Goal: Information Seeking & Learning: Learn about a topic

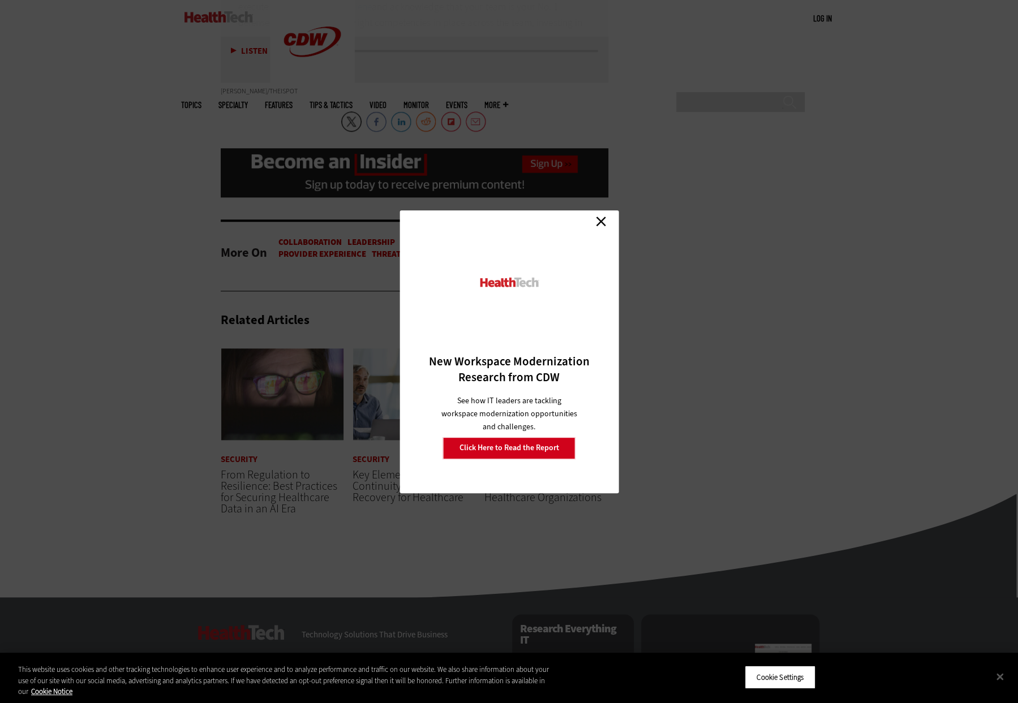
scroll to position [3601, 0]
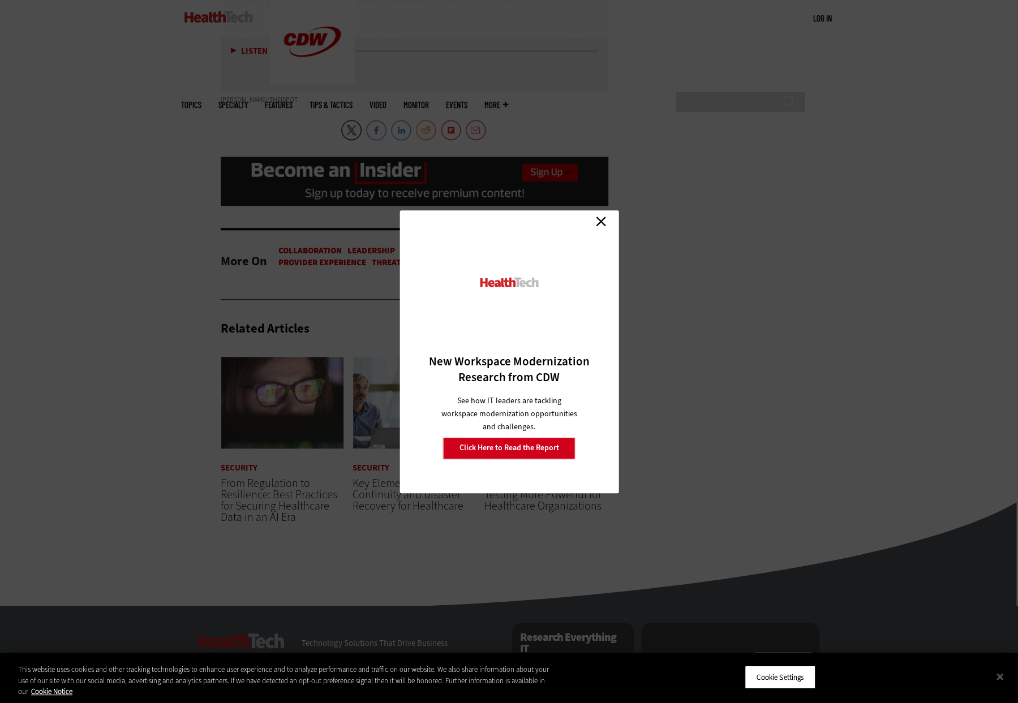
click at [600, 219] on link "Close" at bounding box center [600, 221] width 17 height 17
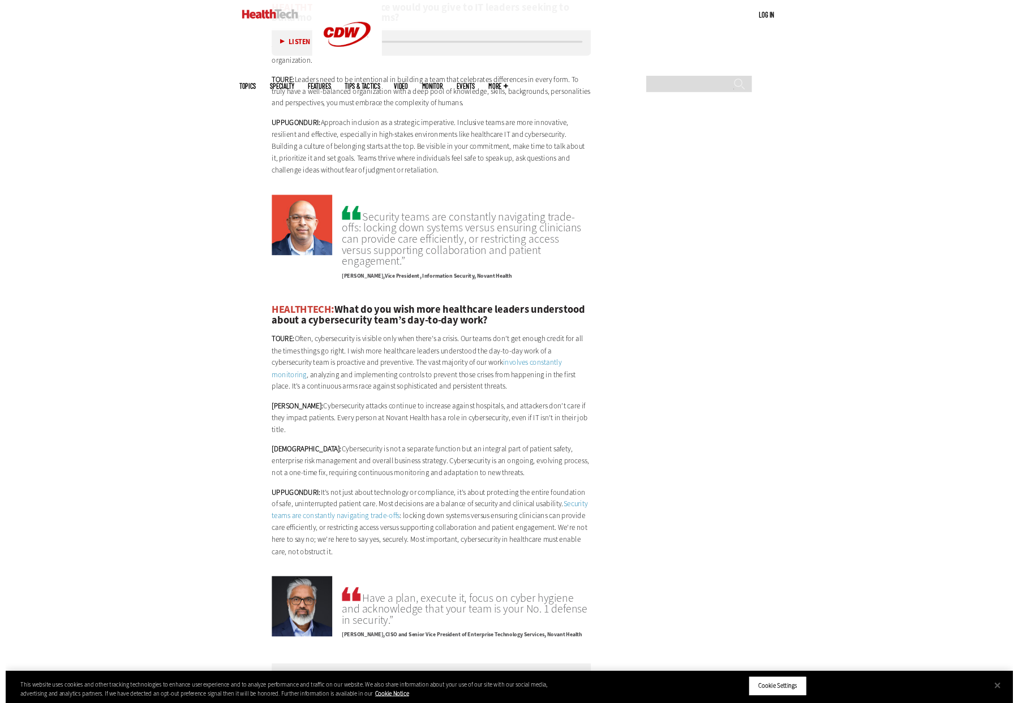
scroll to position [2510, 0]
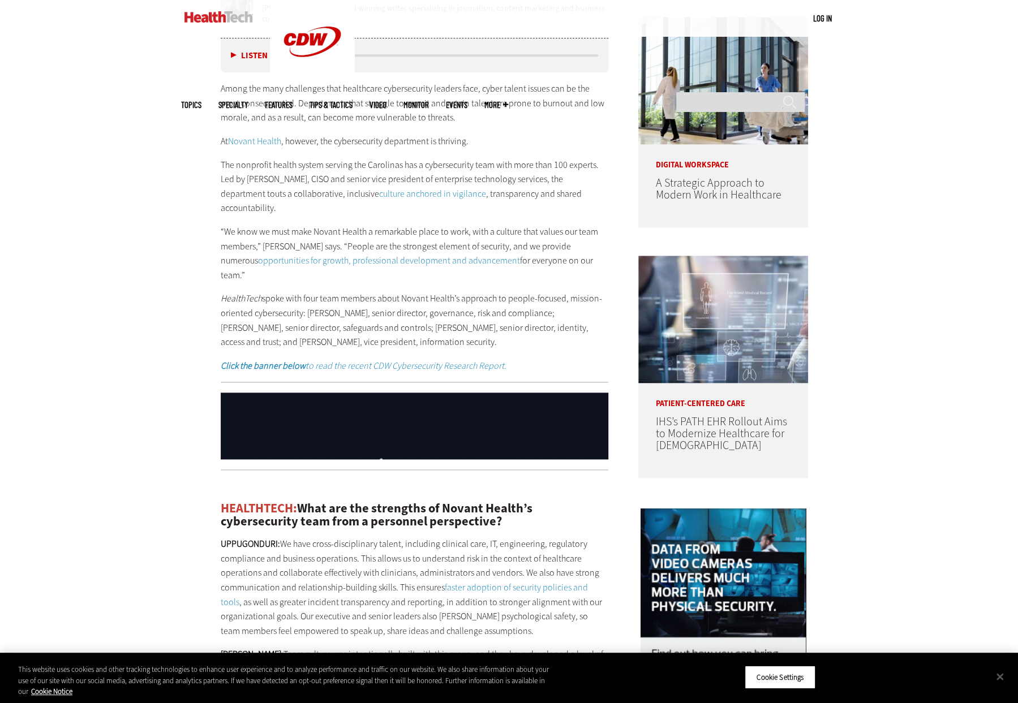
scroll to position [531, 0]
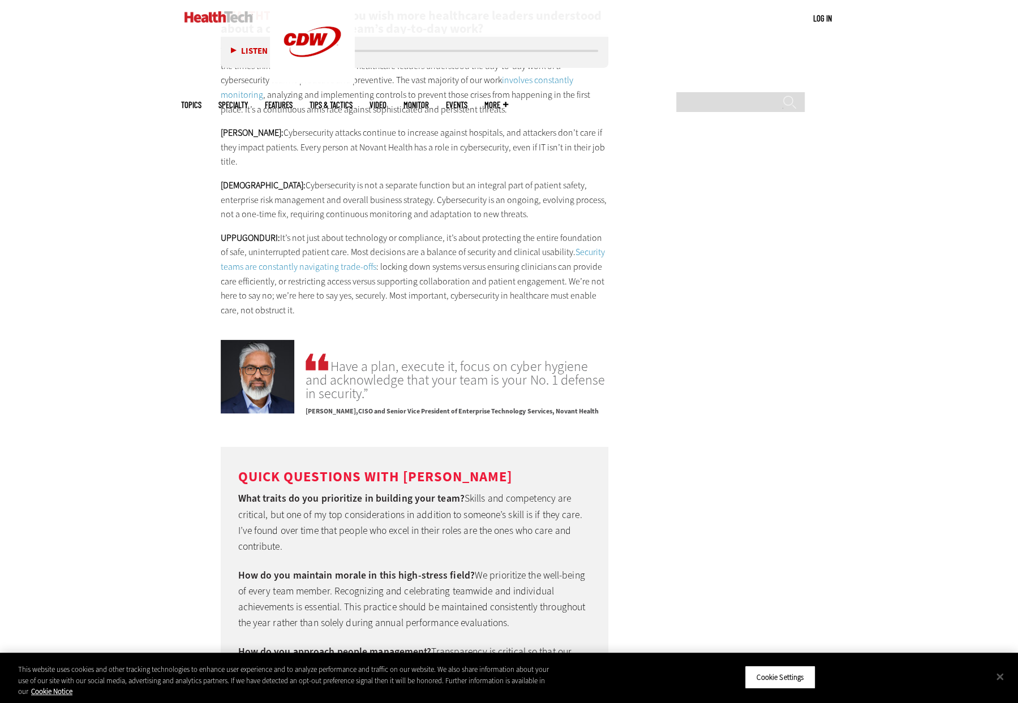
scroll to position [2850, 0]
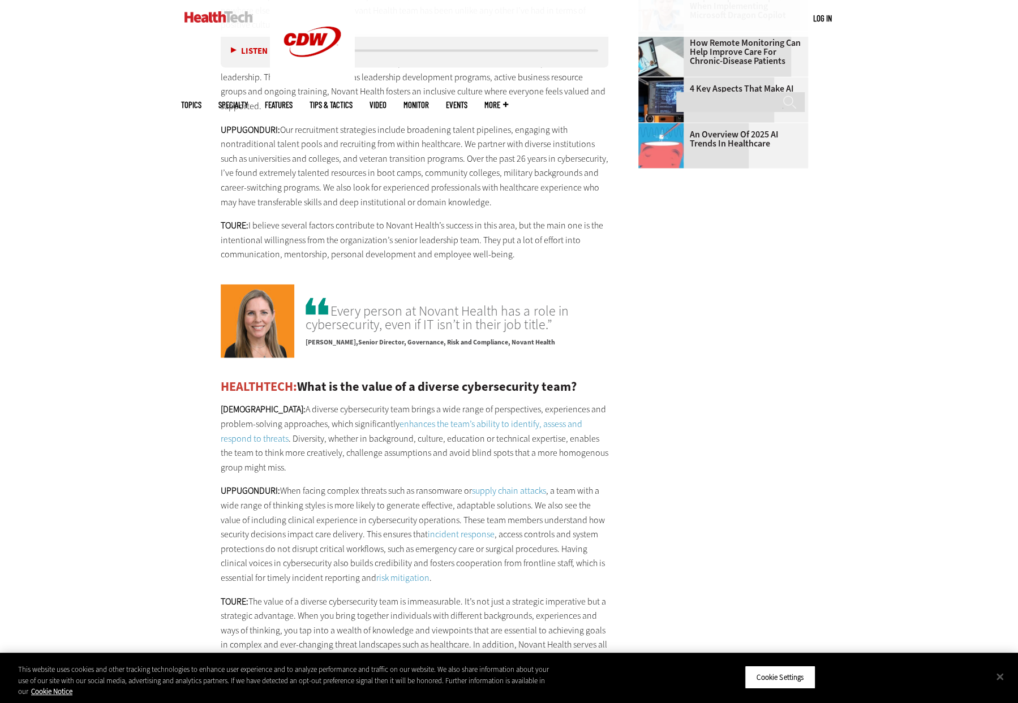
scroll to position [1640, 0]
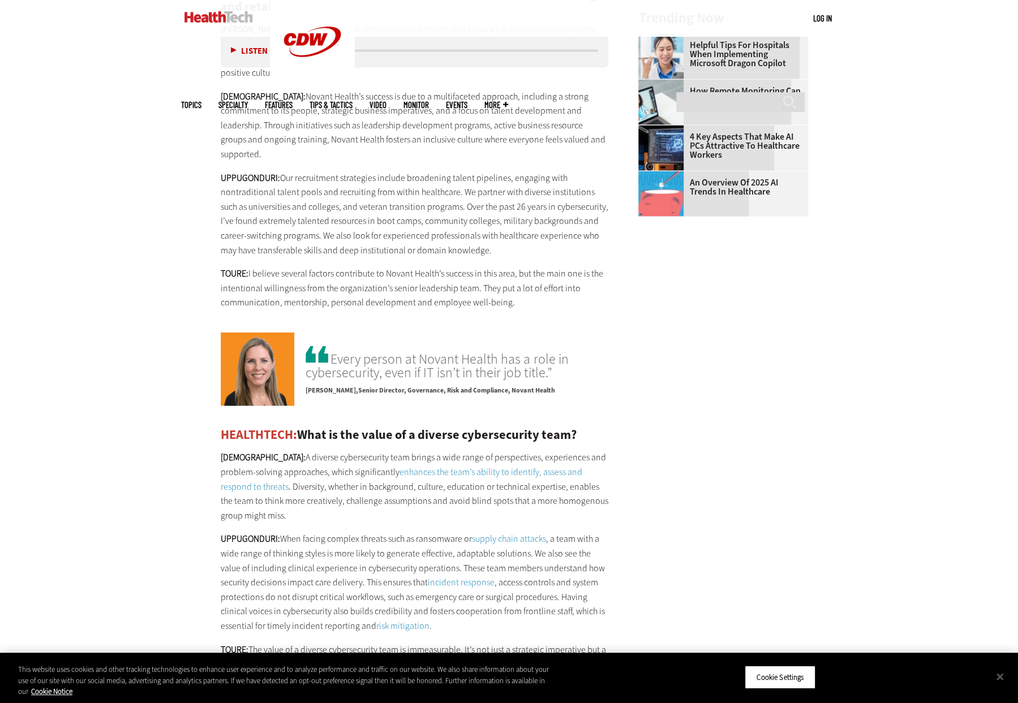
click at [126, 455] on div "Become an Insider Sign up [DATE] to receive premium content! Sign Up MENU Log i…" at bounding box center [509, 600] width 1018 height 4480
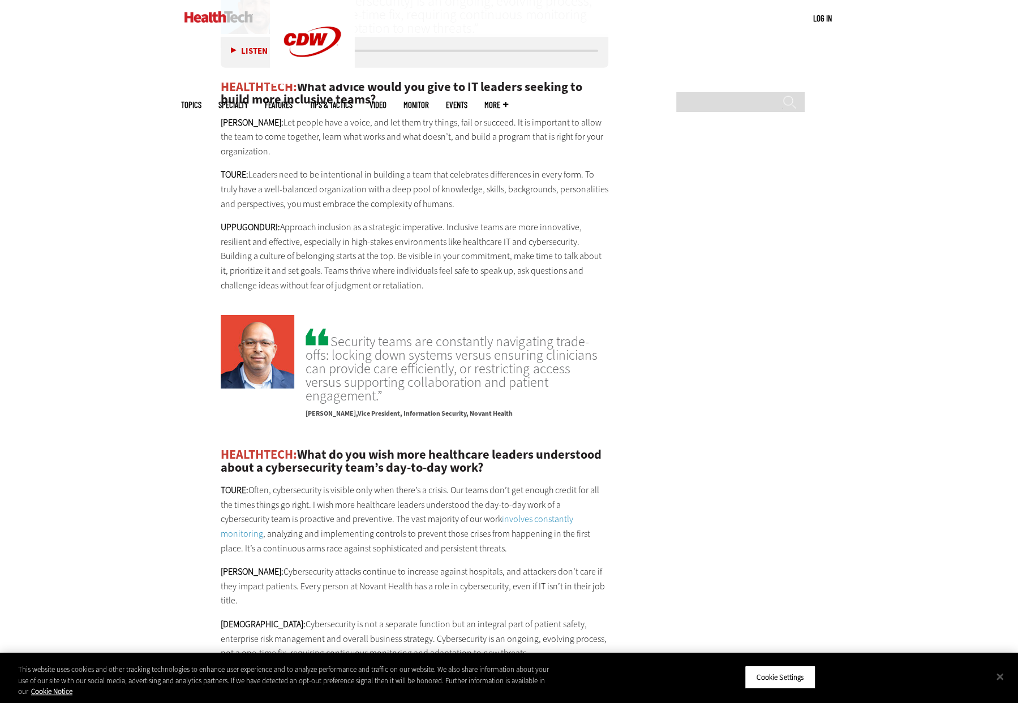
scroll to position [2546, 0]
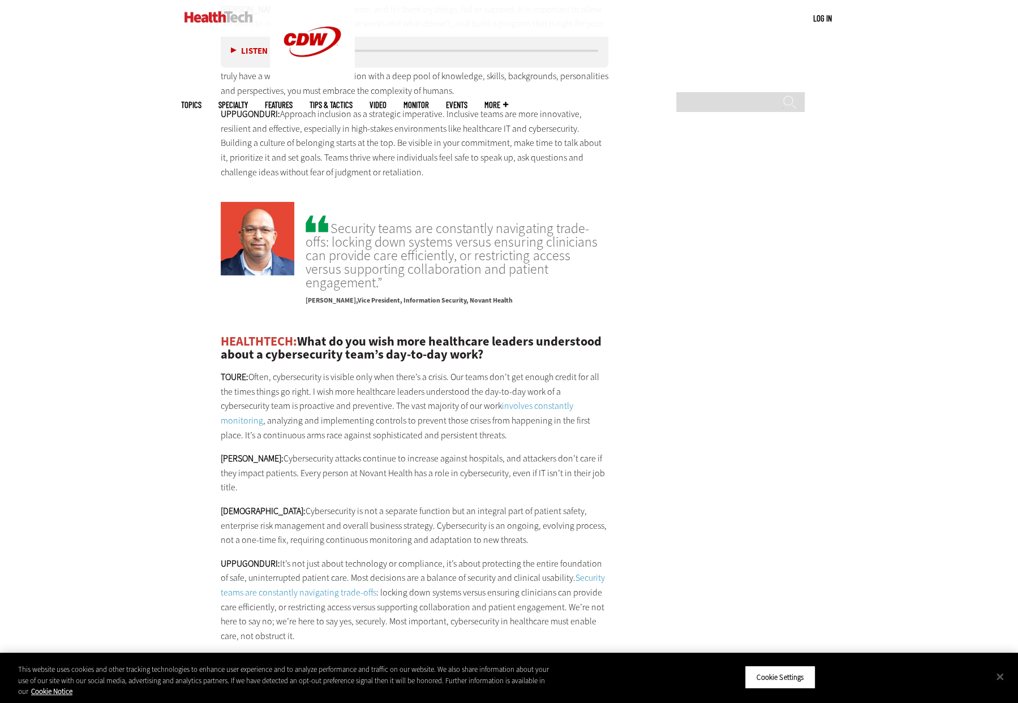
click at [381, 87] on ul "Topics Specialty Features Tips & Tactics Video MonITor Events More Search" at bounding box center [353, 105] width 344 height 37
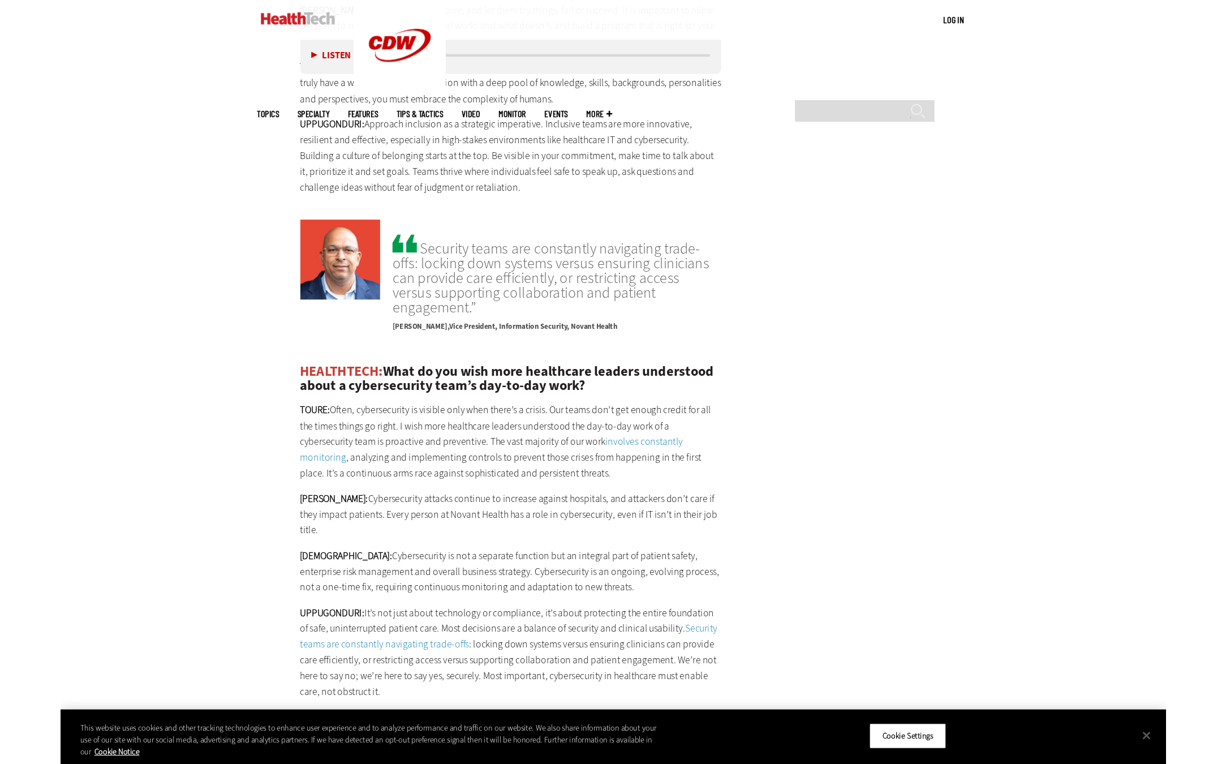
scroll to position [2618, 0]
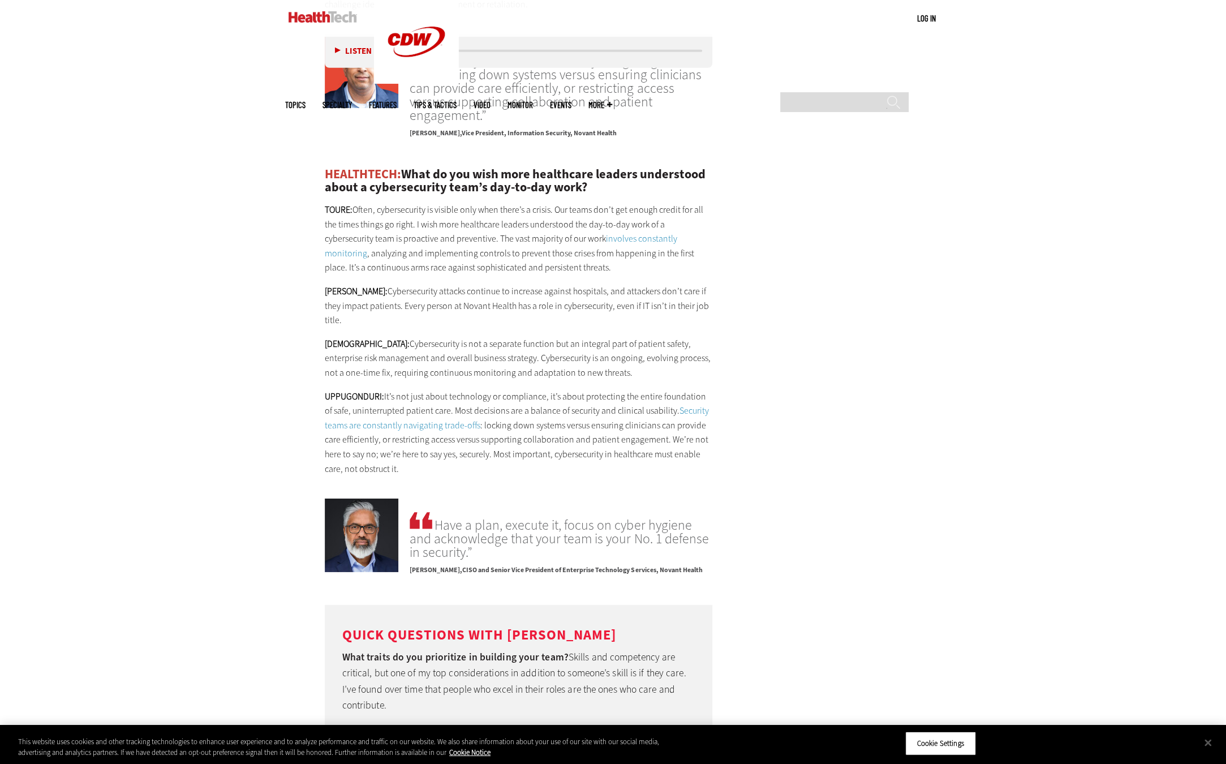
scroll to position [2788, 0]
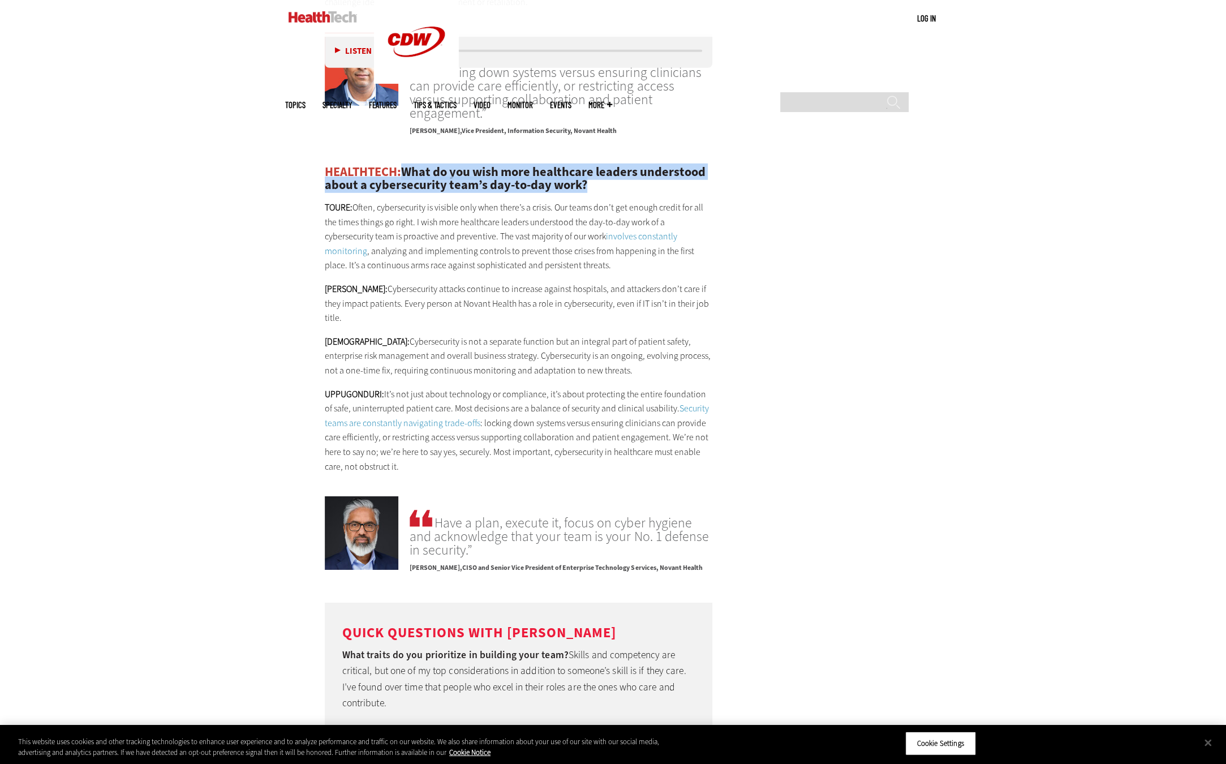
drag, startPoint x: 594, startPoint y: 115, endPoint x: 403, endPoint y: 98, distance: 192.0
click at [403, 166] on h2 "HEALTHTECH: What do you wish more healthcare leaders understood about a cyberse…" at bounding box center [519, 178] width 388 height 25
copy h2 "What do you wish more healthcare leaders understood about a cybersecurity team’…"
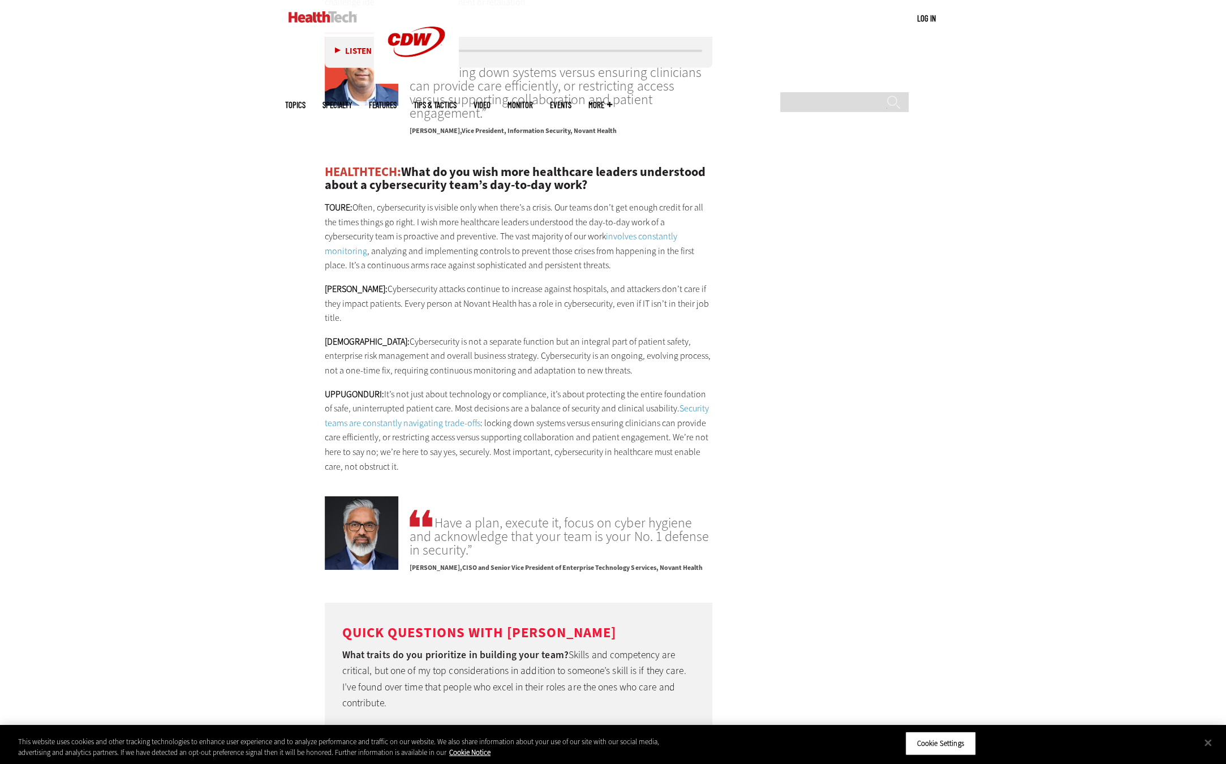
click at [570, 334] on p "[PERSON_NAME]: Cybersecurity is not a separate function but an integral part of…" at bounding box center [519, 356] width 388 height 44
drag, startPoint x: 576, startPoint y: 286, endPoint x: 373, endPoint y: 252, distance: 205.9
click at [373, 334] on p "[PERSON_NAME]: Cybersecurity is not a separate function but an integral part of…" at bounding box center [519, 356] width 388 height 44
copy p "Cybersecurity is not a separate function but an integral part of patient safety…"
